Goal: Information Seeking & Learning: Learn about a topic

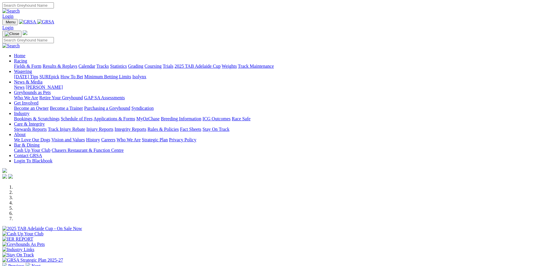
click at [27, 58] on link "Racing" at bounding box center [20, 60] width 13 height 5
click at [41, 64] on link "Fields & Form" at bounding box center [27, 66] width 27 height 5
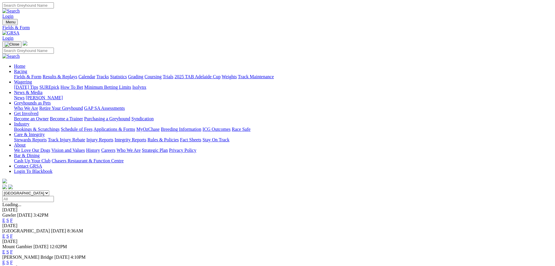
click at [49, 190] on select "[GEOGRAPHIC_DATA] [GEOGRAPHIC_DATA] [GEOGRAPHIC_DATA] [GEOGRAPHIC_DATA] [GEOGRA…" at bounding box center [25, 193] width 47 height 6
select select "WA"
click at [49, 190] on select "[GEOGRAPHIC_DATA] [GEOGRAPHIC_DATA] [GEOGRAPHIC_DATA] [GEOGRAPHIC_DATA] [GEOGRA…" at bounding box center [25, 193] width 47 height 6
click at [5, 217] on link "E" at bounding box center [3, 219] width 3 height 5
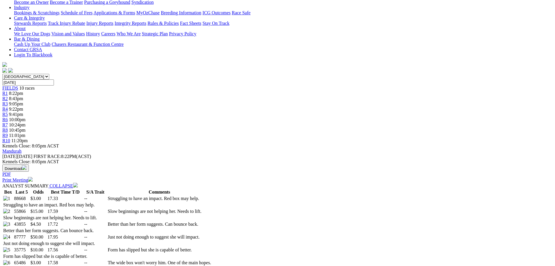
scroll to position [117, 0]
select select "20"
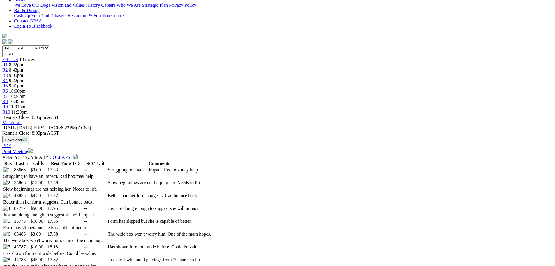
scroll to position [175, 0]
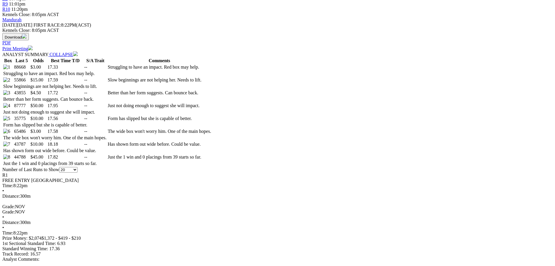
scroll to position [15, 0]
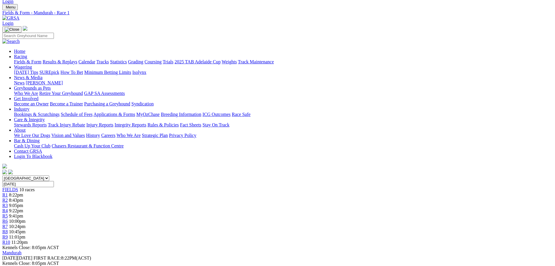
click at [23, 197] on span "8:43pm" at bounding box center [16, 199] width 14 height 5
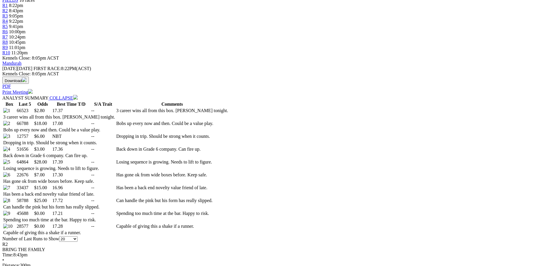
scroll to position [233, 0]
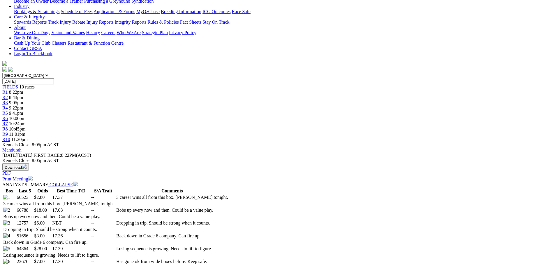
scroll to position [40, 0]
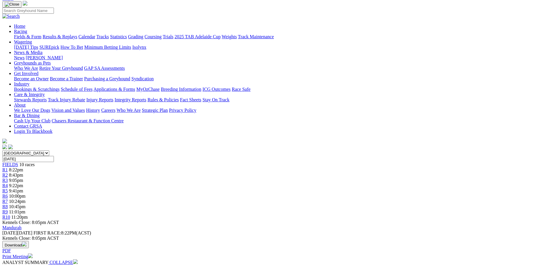
click at [206, 178] on div "R3 9:05pm" at bounding box center [277, 180] width 551 height 5
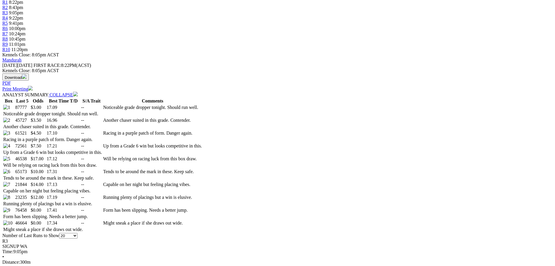
scroll to position [233, 0]
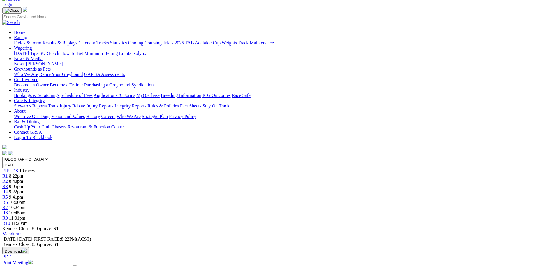
scroll to position [0, 0]
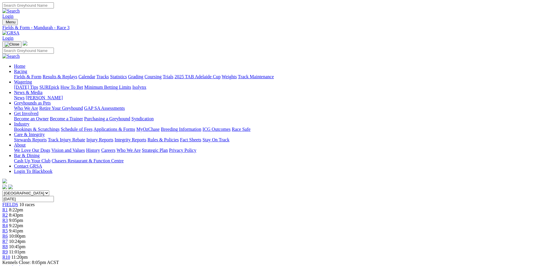
click at [244, 223] on div "R4 9:22pm" at bounding box center [277, 225] width 551 height 5
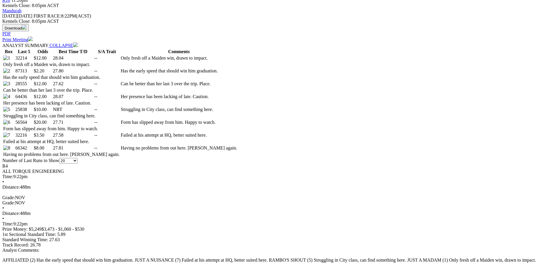
scroll to position [262, 0]
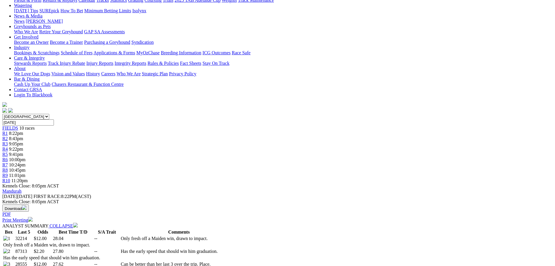
scroll to position [0, 0]
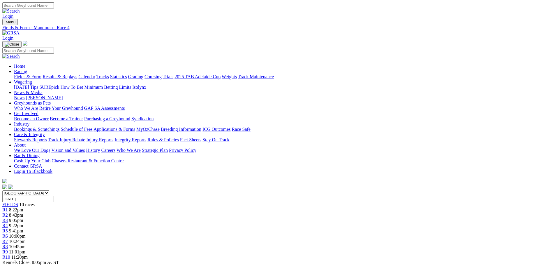
click at [8, 233] on link "R6" at bounding box center [5, 235] width 6 height 5
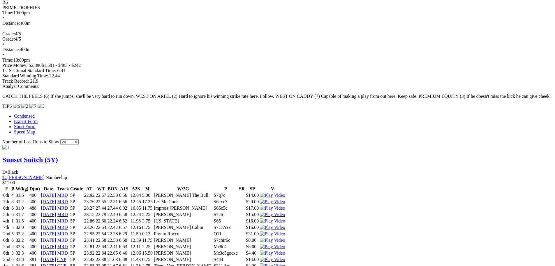
scroll to position [32, 0]
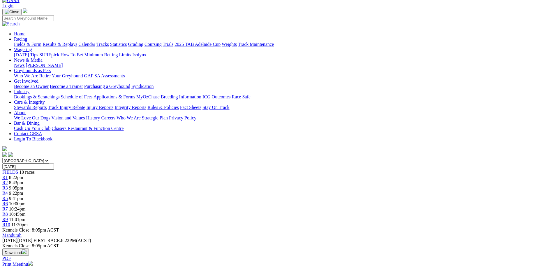
click at [8, 206] on link "R7" at bounding box center [5, 208] width 6 height 5
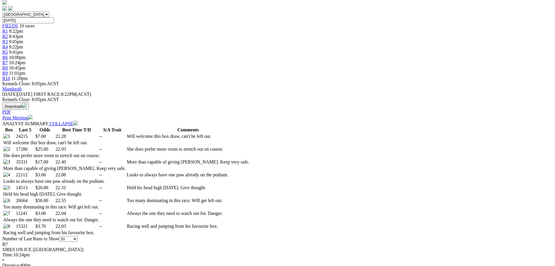
scroll to position [204, 0]
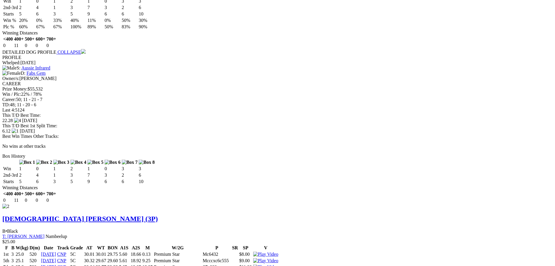
scroll to position [0, 0]
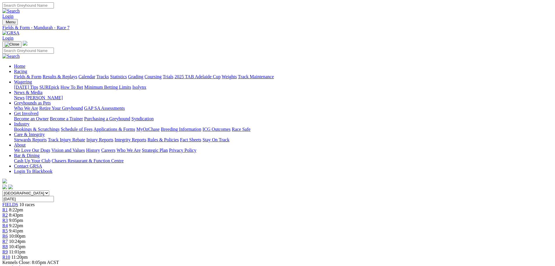
click at [26, 244] on span "10:45pm" at bounding box center [17, 246] width 17 height 5
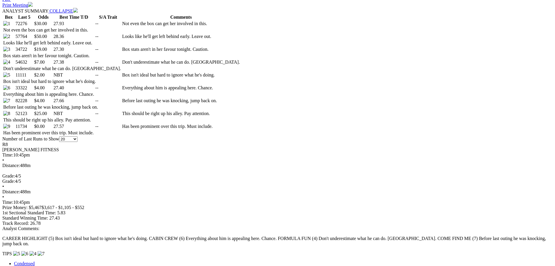
scroll to position [262, 0]
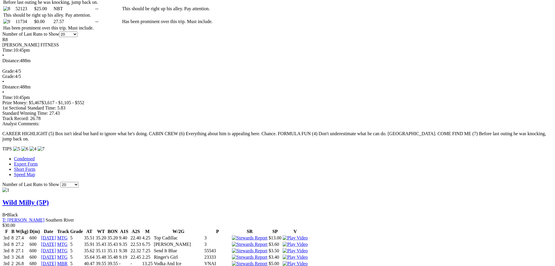
scroll to position [8, 0]
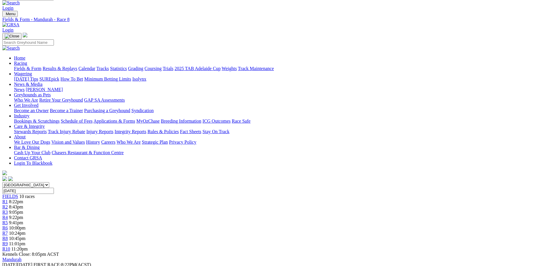
click at [25, 241] on span "11:01pm" at bounding box center [17, 243] width 16 height 5
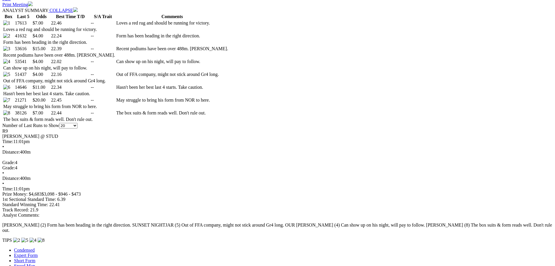
scroll to position [262, 0]
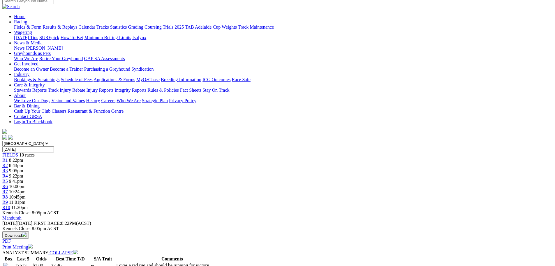
scroll to position [30, 0]
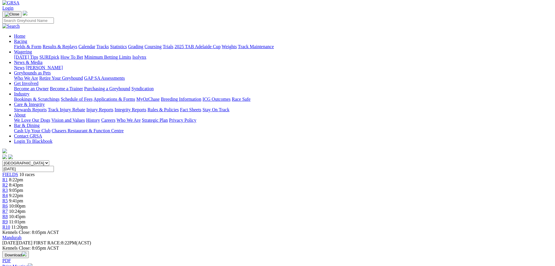
click at [28, 224] on span "11:20pm" at bounding box center [19, 226] width 16 height 5
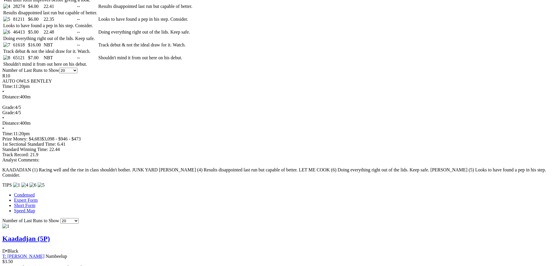
scroll to position [36, 0]
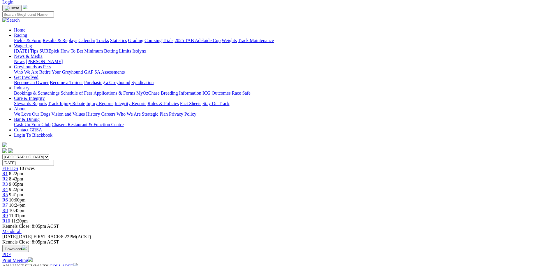
click at [54, 159] on input "Friday, 12 Sep 2025" at bounding box center [28, 162] width 52 height 6
type input "[DATE]"
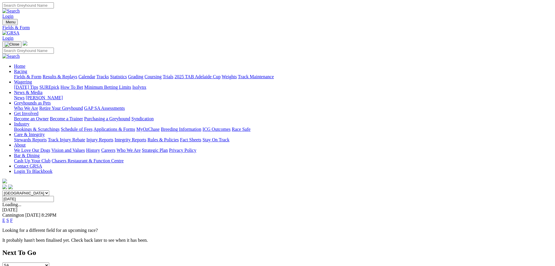
click at [13, 217] on link "F" at bounding box center [11, 219] width 3 height 5
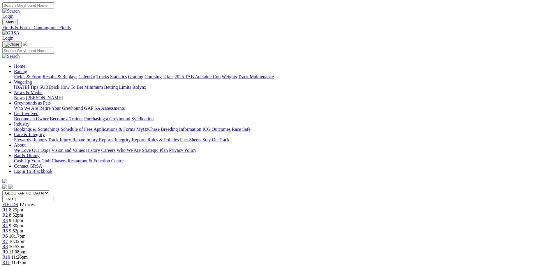
click at [8, 207] on span "R1" at bounding box center [5, 209] width 6 height 5
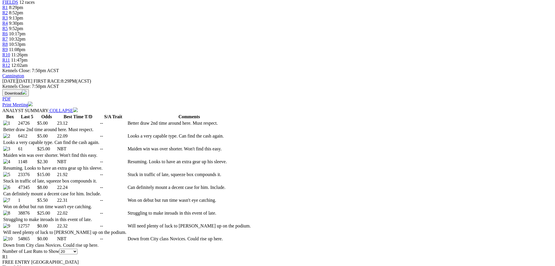
scroll to position [233, 0]
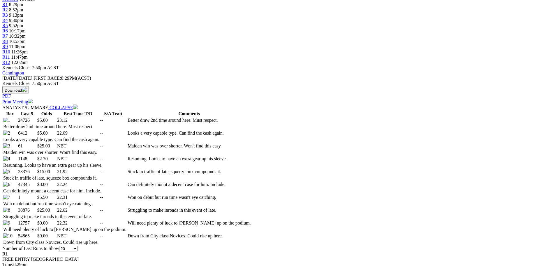
scroll to position [0, 0]
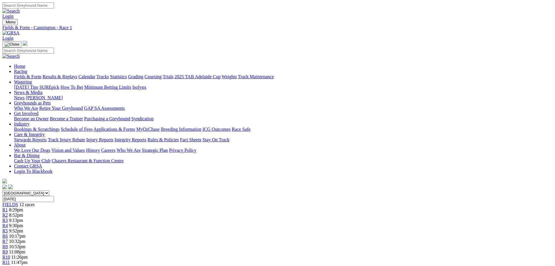
click at [23, 212] on span "8:52pm" at bounding box center [16, 214] width 14 height 5
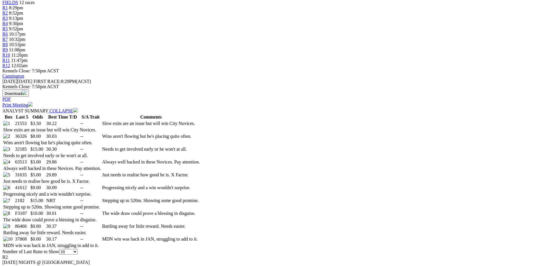
scroll to position [204, 0]
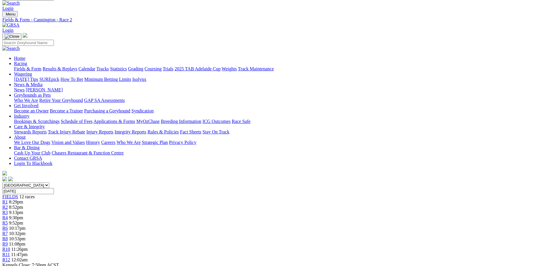
scroll to position [0, 0]
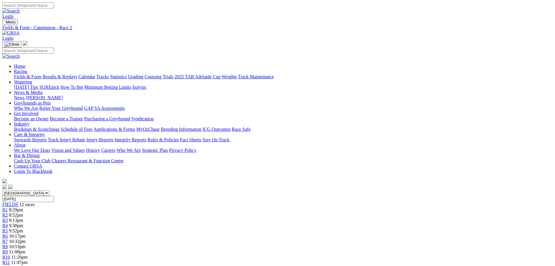
click at [8, 233] on span "R6" at bounding box center [5, 235] width 6 height 5
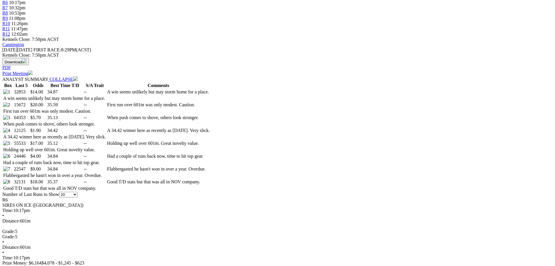
scroll to position [233, 0]
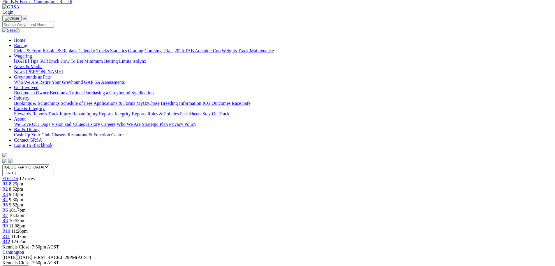
scroll to position [0, 0]
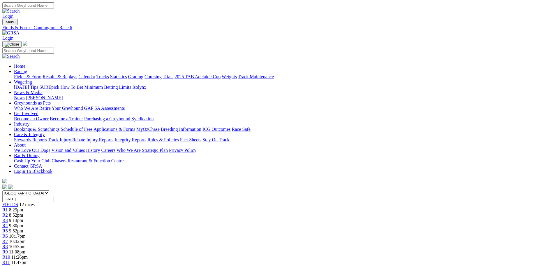
click at [25, 249] on span "11:08pm" at bounding box center [17, 251] width 16 height 5
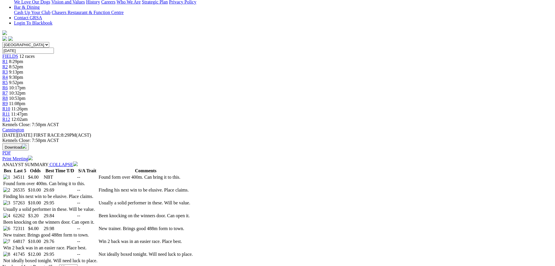
scroll to position [175, 0]
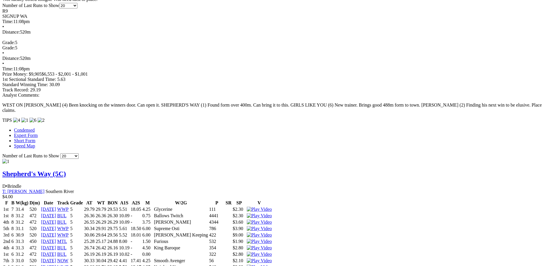
scroll to position [0, 0]
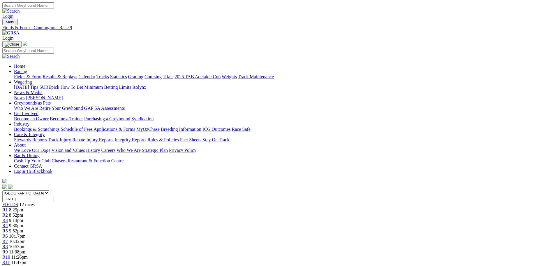
click at [28, 254] on span "11:26pm" at bounding box center [19, 256] width 16 height 5
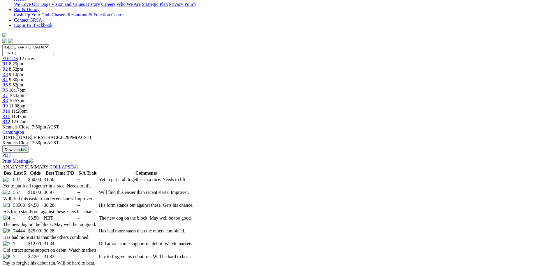
scroll to position [204, 0]
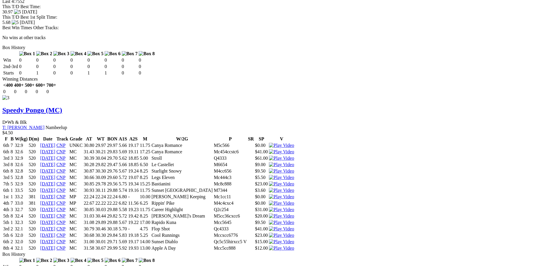
scroll to position [53, 0]
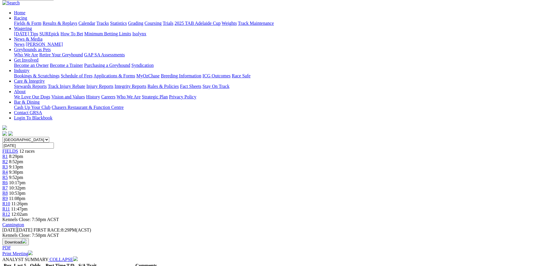
click at [27, 206] on span "11:47pm" at bounding box center [19, 208] width 16 height 5
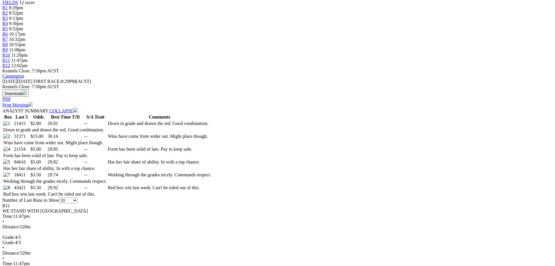
scroll to position [204, 0]
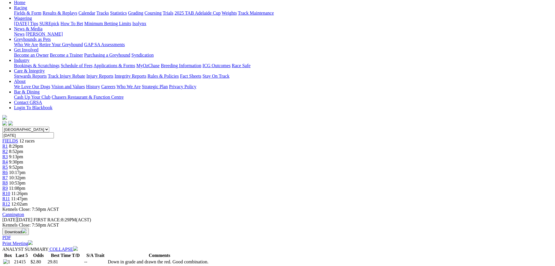
scroll to position [0, 0]
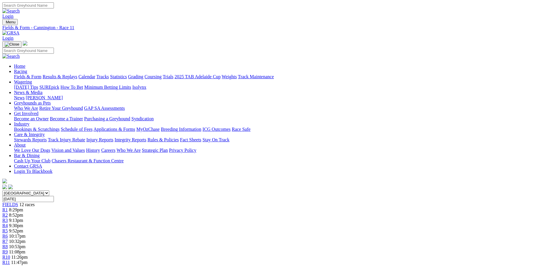
click at [28, 265] on span "12:02am" at bounding box center [19, 267] width 16 height 5
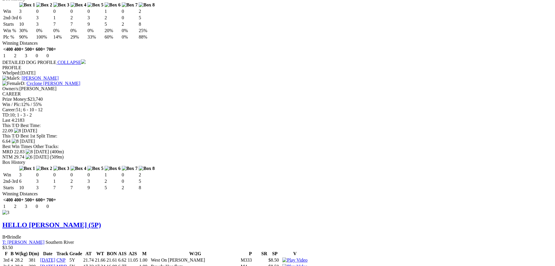
scroll to position [1253, 0]
